Goal: Information Seeking & Learning: Learn about a topic

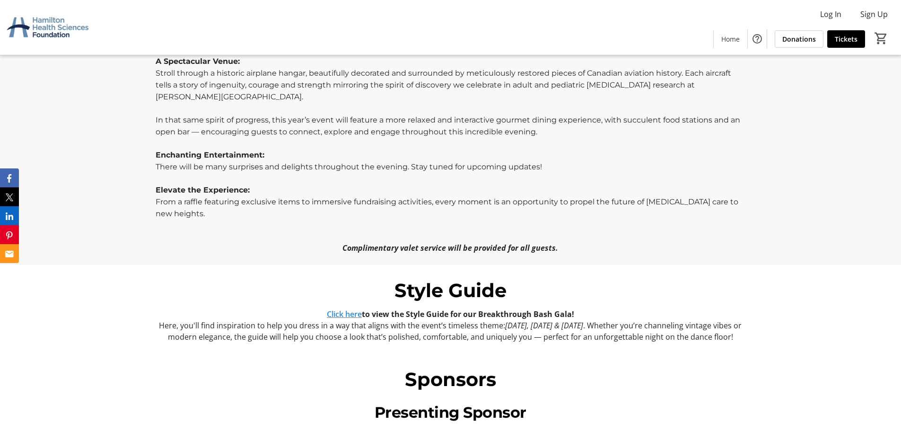
scroll to position [567, 0]
click at [330, 308] on link "Click here" at bounding box center [344, 313] width 35 height 10
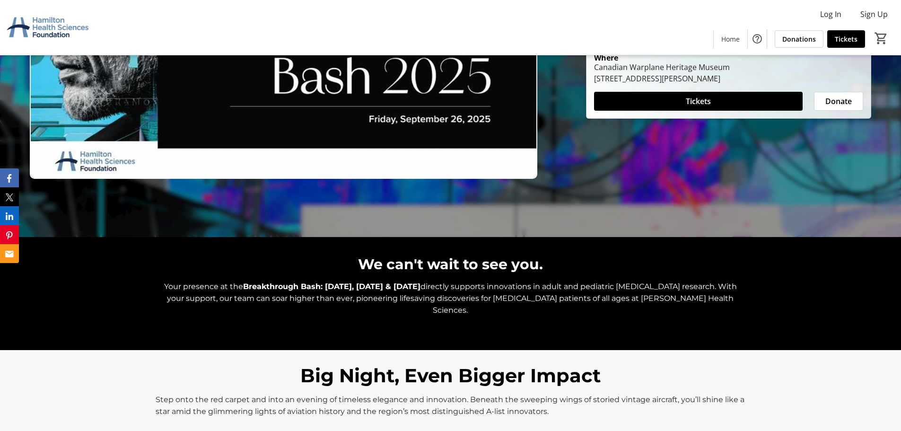
scroll to position [167, 0]
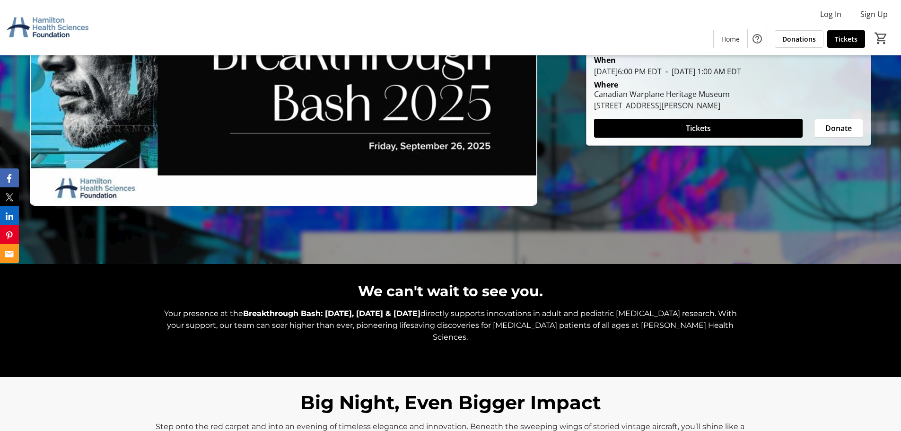
click at [261, 312] on strong "Breakthrough Bash: [DATE], [DATE] & [DATE]" at bounding box center [331, 313] width 177 height 9
drag, startPoint x: 261, startPoint y: 312, endPoint x: 428, endPoint y: 312, distance: 166.4
click at [420, 312] on strong "Breakthrough Bash: [DATE], [DATE] & [DATE]" at bounding box center [331, 313] width 177 height 9
copy strong "Breakthrough Bash: [DATE], [DATE] & [DATE]"
click at [520, 313] on span "directly supports innovations in adult and pediatric [MEDICAL_DATA] research. W…" at bounding box center [452, 325] width 570 height 33
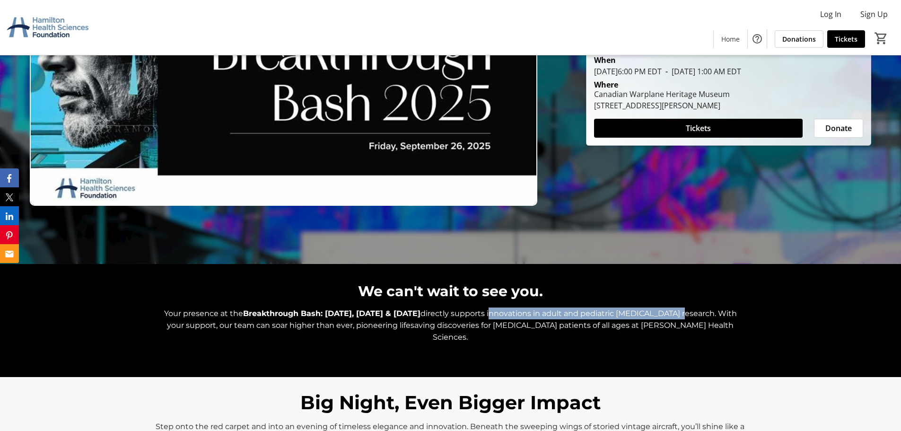
drag, startPoint x: 520, startPoint y: 313, endPoint x: 669, endPoint y: 313, distance: 148.9
click at [669, 313] on span "directly supports innovations in adult and pediatric [MEDICAL_DATA] research. W…" at bounding box center [452, 325] width 570 height 33
copy span "innovations in adult and pediatric [MEDICAL_DATA] research"
